Goal: Transaction & Acquisition: Purchase product/service

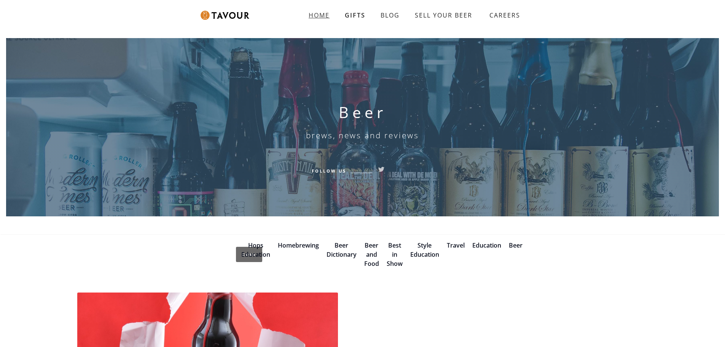
click at [315, 16] on strong "HOME" at bounding box center [319, 15] width 21 height 8
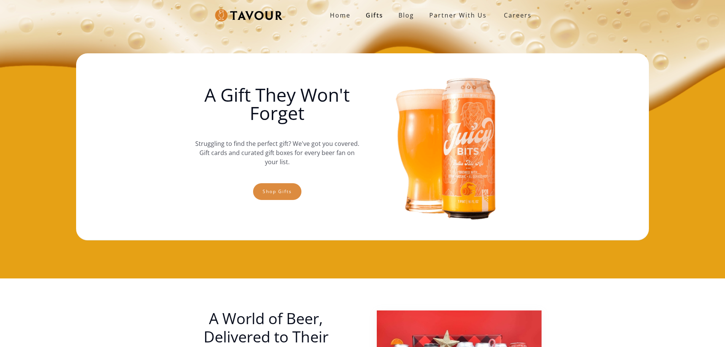
click at [275, 190] on link "Shop gifts" at bounding box center [277, 191] width 48 height 17
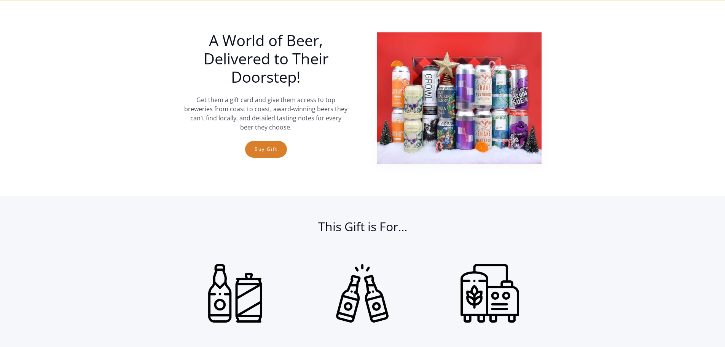
scroll to position [278, 0]
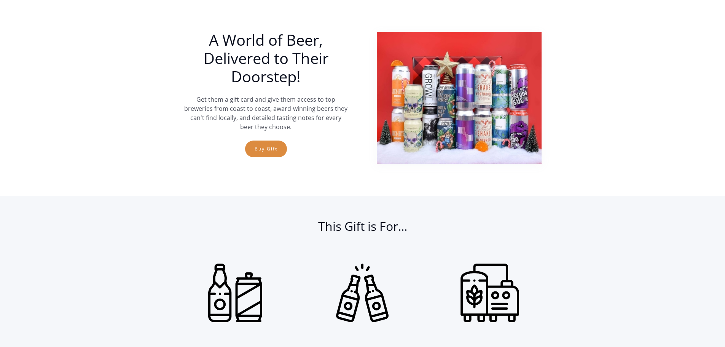
click at [263, 152] on link "Buy Gift" at bounding box center [266, 148] width 42 height 17
